Goal: Register for event/course

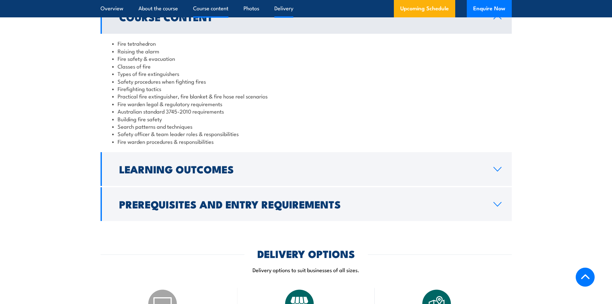
scroll to position [579, 0]
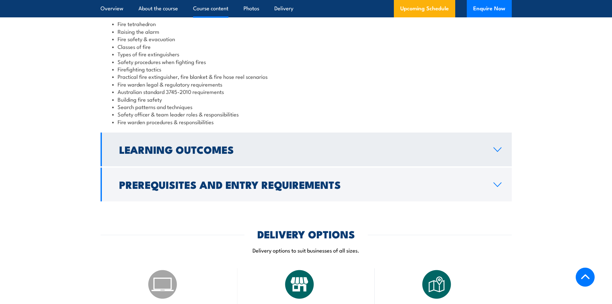
click at [222, 151] on h2 "Learning Outcomes" at bounding box center [301, 149] width 364 height 9
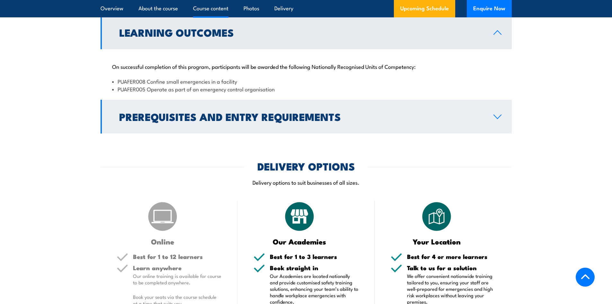
click at [281, 118] on h2 "Prerequisites and Entry Requirements" at bounding box center [301, 116] width 364 height 9
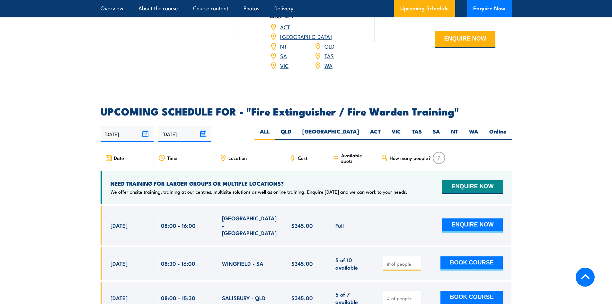
scroll to position [900, 0]
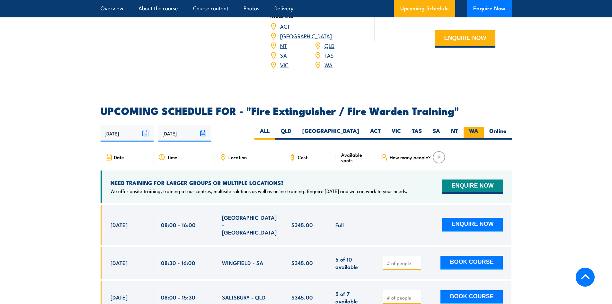
click at [478, 127] on label "WA" at bounding box center [474, 133] width 20 height 13
click at [479, 127] on input "WA" at bounding box center [481, 129] width 4 height 4
radio input "true"
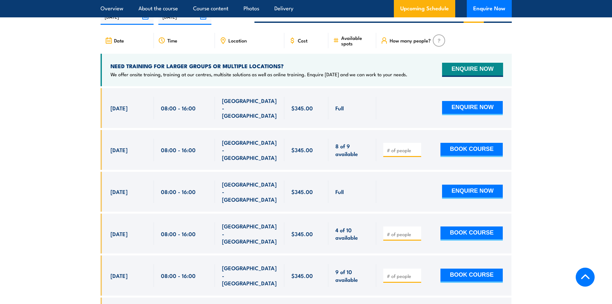
scroll to position [1088, 0]
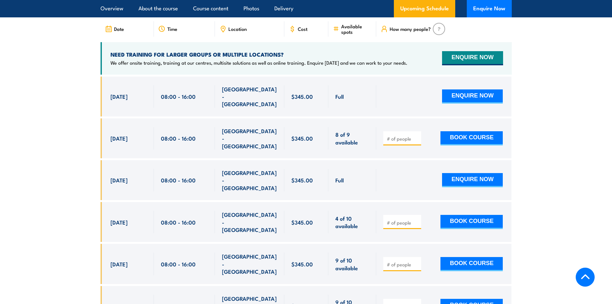
click at [390, 135] on input "number" at bounding box center [403, 138] width 32 height 6
type input "1"
click at [455, 131] on button "BOOK COURSE" at bounding box center [472, 138] width 62 height 14
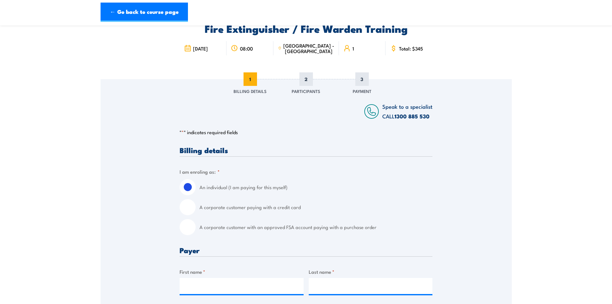
scroll to position [96, 0]
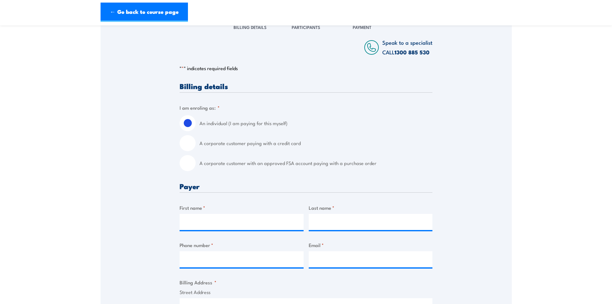
click at [185, 143] on input "A corporate customer paying with a credit card" at bounding box center [188, 143] width 16 height 16
radio input "true"
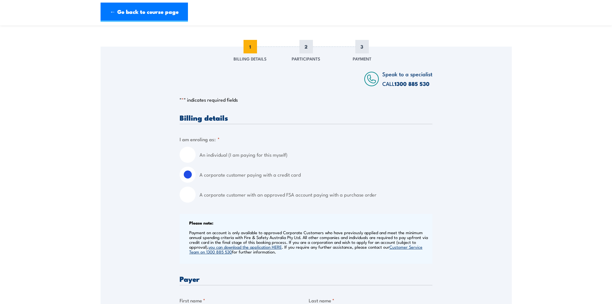
scroll to position [0, 0]
